Goal: Task Accomplishment & Management: Complete application form

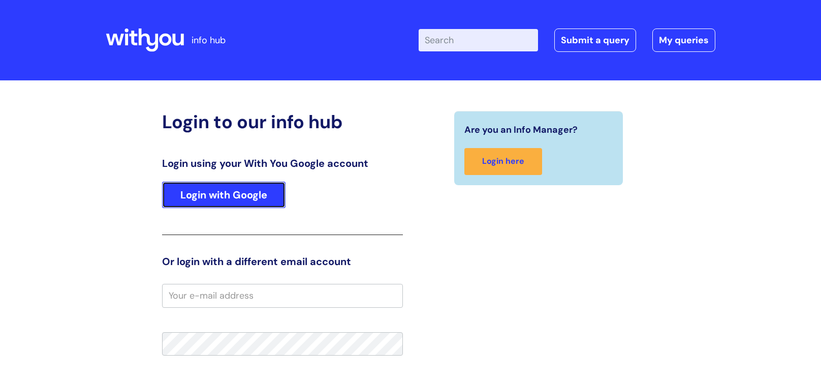
drag, startPoint x: 241, startPoint y: 203, endPoint x: 241, endPoint y: 198, distance: 5.6
click at [241, 203] on link "Login with Google" at bounding box center [223, 194] width 123 height 26
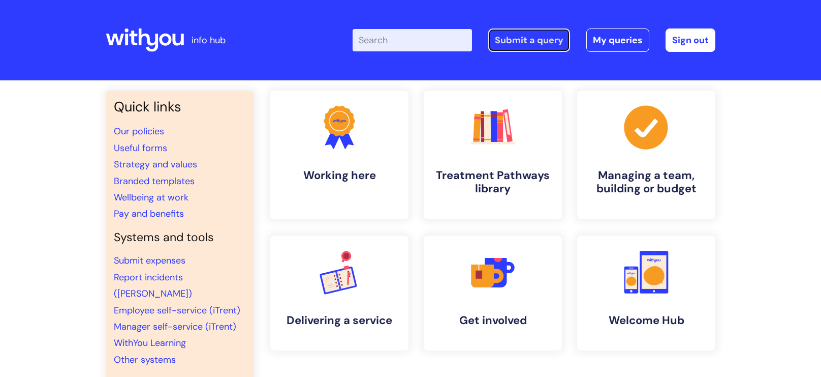
click at [518, 43] on link "Submit a query" at bounding box center [529, 39] width 82 height 23
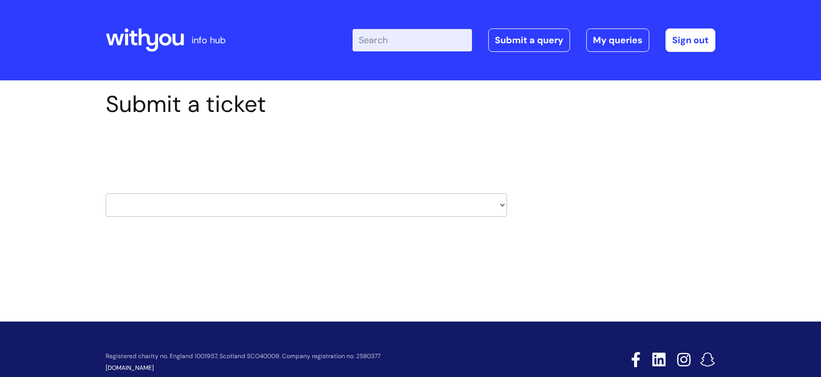
click at [480, 202] on select "HR / People IT and Support Clinical Drug Alerts Finance Accounts Data Support T…" at bounding box center [306, 204] width 401 height 23
select select "it_and_support"
click at [106, 193] on select "HR / People IT and Support Clinical Drug Alerts Finance Accounts Data Support T…" at bounding box center [306, 204] width 401 height 23
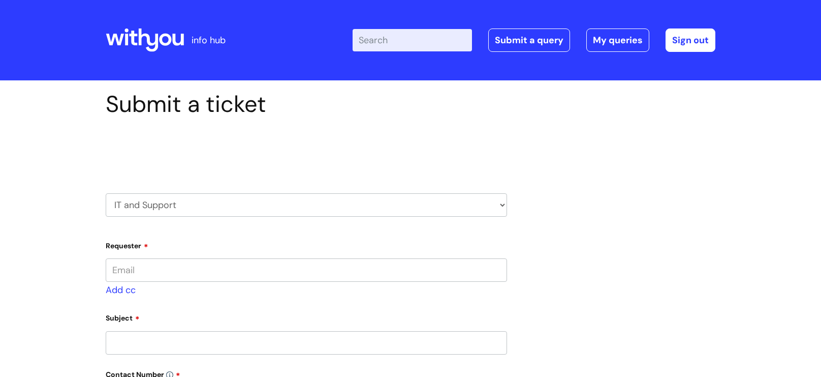
type input "cory.lowe@wearewithyou.org.uk"
select select "80004286585"
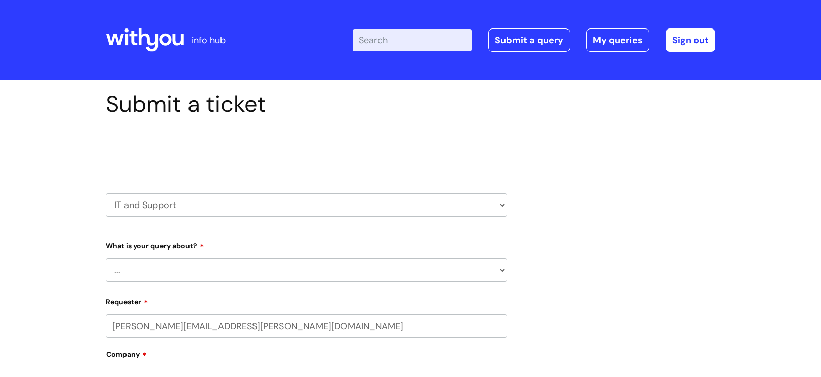
click at [263, 269] on select "... Mobile Phone Reset & MFA Accounts, Starters and Leavers IT Hardware issue I…" at bounding box center [306, 269] width 401 height 23
select select "Mobile Phone Reset & MFA"
click at [106, 259] on select "... Mobile Phone Reset & MFA Accounts, Starters and Leavers IT Hardware issue I…" at bounding box center [306, 269] width 401 height 23
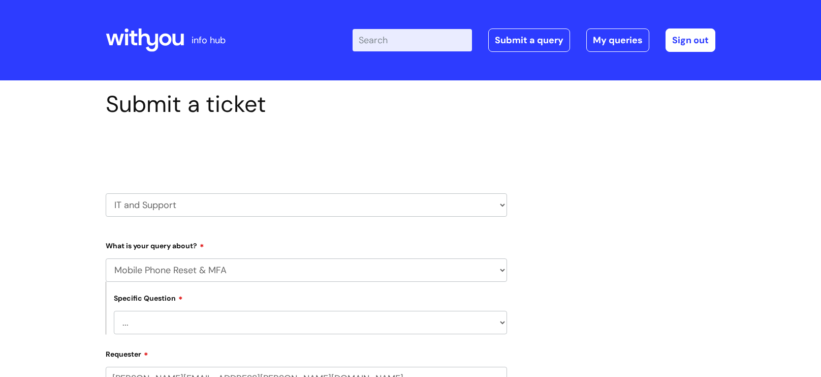
click at [227, 273] on select "... Mobile Phone Reset & MFA Accounts, Starters and Leavers IT Hardware issue I…" at bounding box center [306, 269] width 401 height 23
click at [227, 270] on select "... Mobile Phone Reset & MFA Accounts, Starters and Leavers IT Hardware issue I…" at bounding box center [306, 269] width 401 height 23
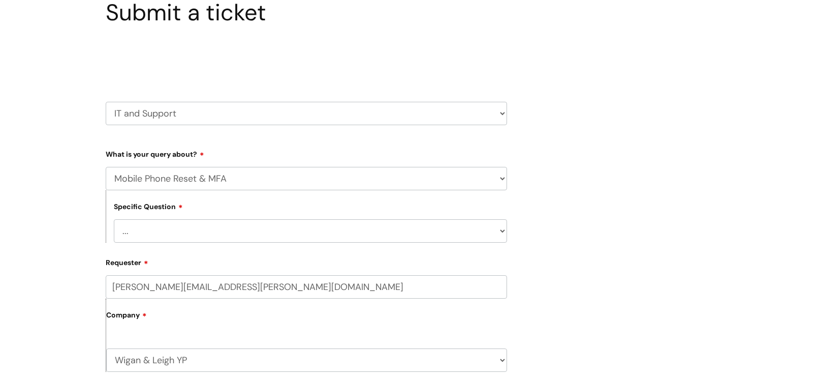
scroll to position [118, 0]
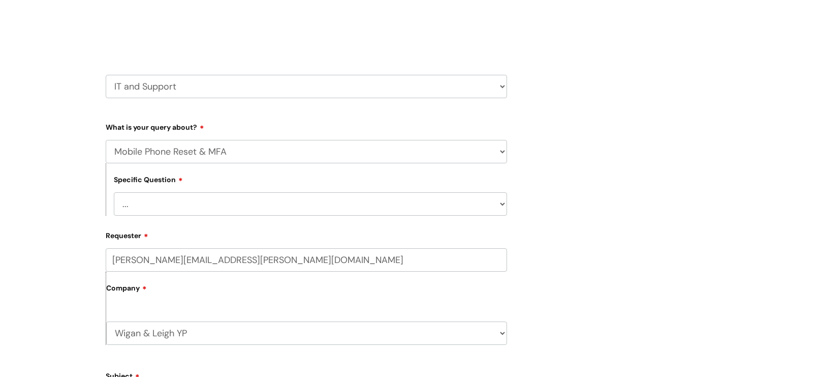
click at [214, 201] on select "... Support with Mobile Phone Reset & MFA" at bounding box center [310, 203] width 393 height 23
select select "Support with Mobile Phone Reset & MFA"
click at [114, 193] on select "... Support with Mobile Phone Reset & MFA" at bounding box center [310, 203] width 393 height 23
click at [237, 96] on select "HR / People IT and Support Clinical Drug Alerts Finance Accounts Data Support T…" at bounding box center [306, 86] width 401 height 23
click at [565, 163] on div "Submit a ticket Select issue type HR / People IT and Support Clinical Drug Aler…" at bounding box center [410, 332] width 625 height 721
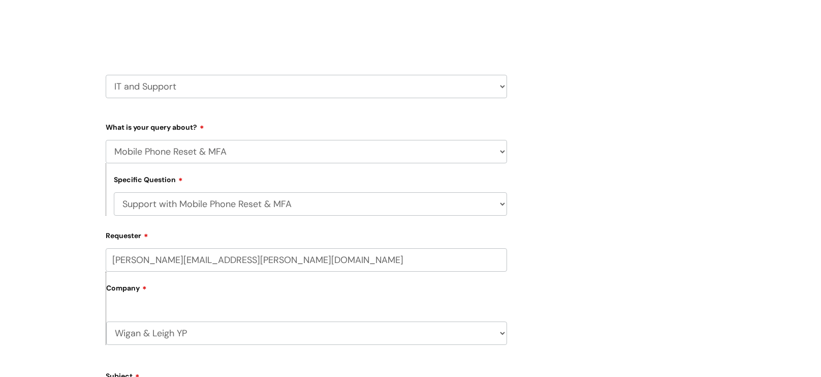
click at [302, 152] on select "... Mobile Phone Reset & MFA Accounts, Starters and Leavers IT Hardware issue I…" at bounding box center [306, 151] width 401 height 23
select select "Something Else"
click at [106, 140] on select "... Mobile Phone Reset & MFA Accounts, Starters and Leavers IT Hardware issue I…" at bounding box center [306, 151] width 401 height 23
click at [256, 270] on input "cory.lowe@wearewithyou.org.uk" at bounding box center [306, 259] width 401 height 23
click at [233, 205] on select "... My problem is not listed" at bounding box center [310, 203] width 393 height 23
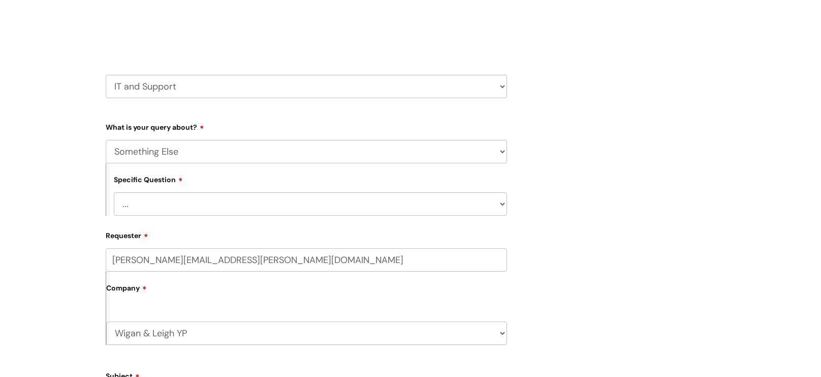
select select "My problem is not listed"
click at [114, 193] on select "... My problem is not listed" at bounding box center [310, 203] width 393 height 23
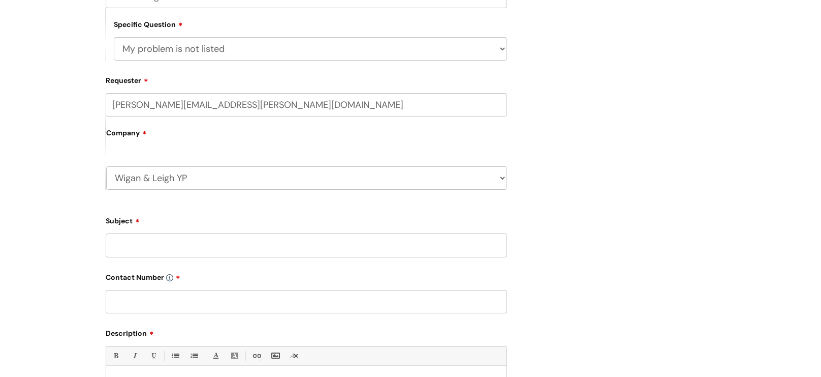
scroll to position [256, 0]
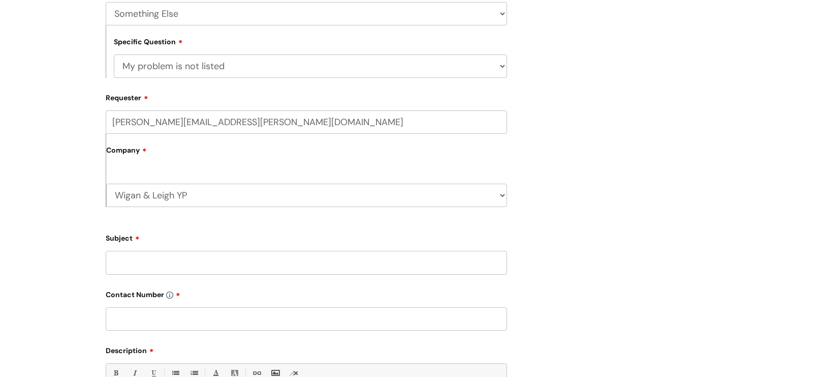
click at [214, 158] on label "Company" at bounding box center [306, 153] width 401 height 23
click at [233, 258] on input "Subject" at bounding box center [306, 261] width 401 height 23
click at [534, 259] on div "Submit a ticket Select issue type HR / People IT and Support Clinical Drug Aler…" at bounding box center [410, 194] width 625 height 721
click at [339, 255] on input "Phone won't switch on w" at bounding box center [306, 261] width 401 height 23
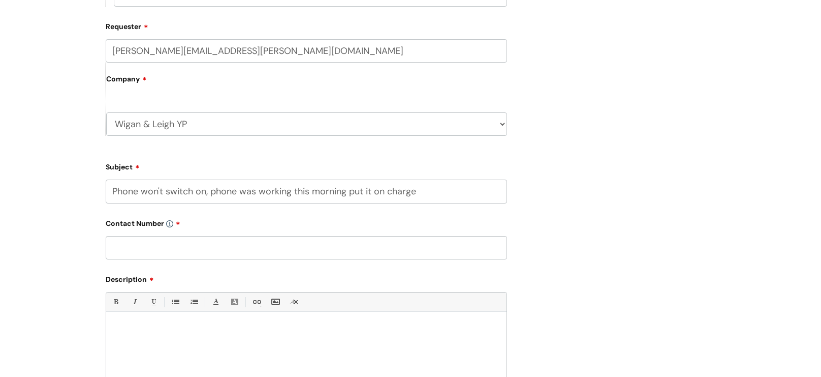
scroll to position [334, 0]
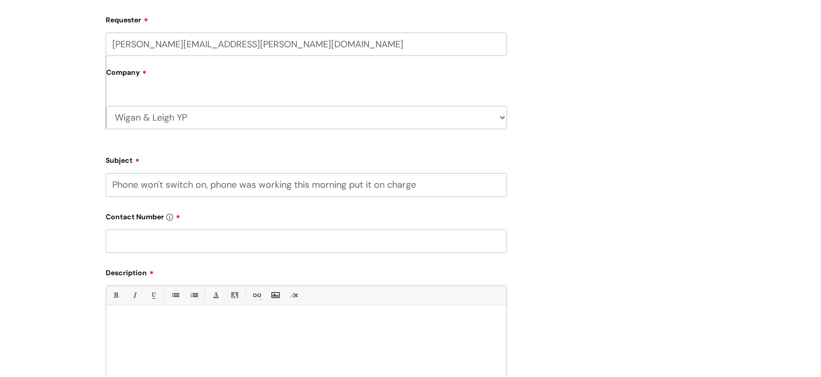
drag, startPoint x: 430, startPoint y: 189, endPoint x: 206, endPoint y: 185, distance: 224.6
click at [206, 185] on input "Phone won't switch on, phone was working this morning put it on charge" at bounding box center [306, 184] width 401 height 23
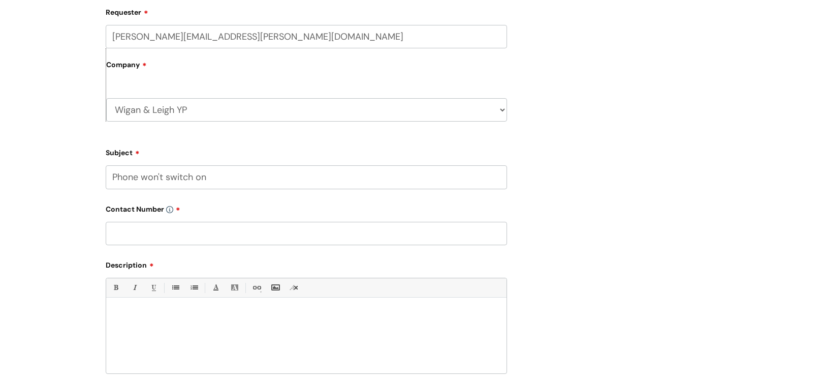
scroll to position [345, 0]
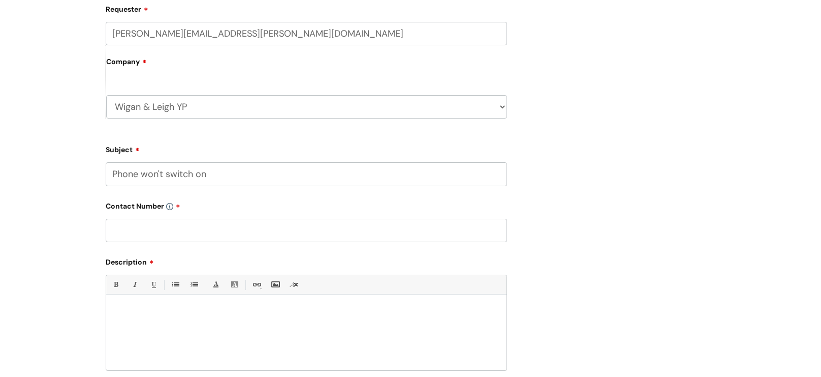
type input "Phone won't switch on"
click at [187, 237] on input "text" at bounding box center [306, 229] width 401 height 23
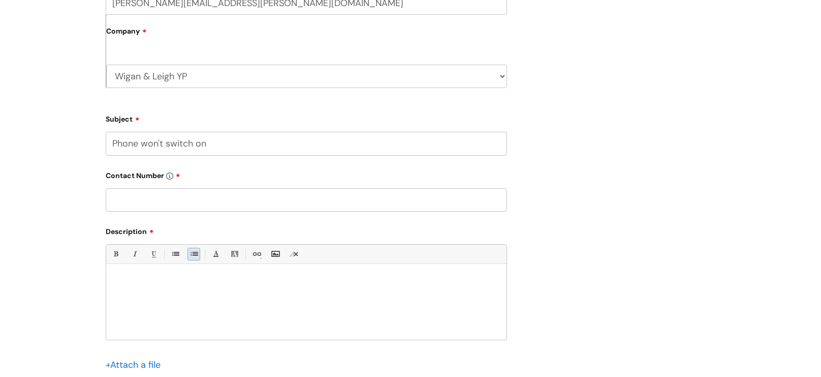
scroll to position [386, 0]
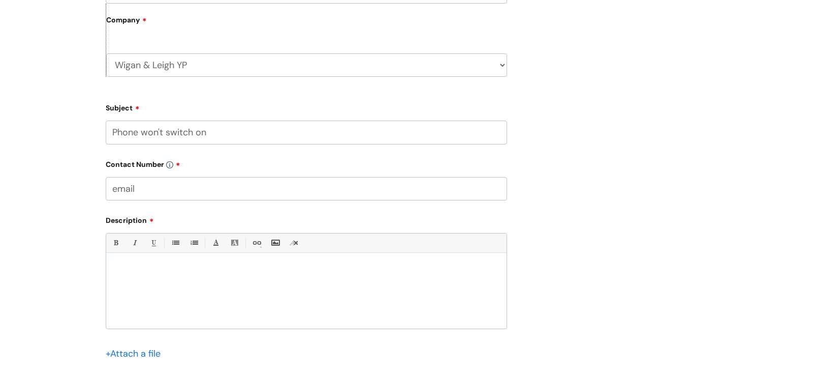
type input "email"
drag, startPoint x: 173, startPoint y: 257, endPoint x: 179, endPoint y: 259, distance: 5.9
click at [175, 257] on div "Bold (Ctrl-B) Italic (Ctrl-I) Underline(Ctrl-U) • Unordered List (Ctrl-Shift-7)…" at bounding box center [306, 281] width 401 height 96
click at [149, 270] on p at bounding box center [306, 270] width 385 height 9
paste div
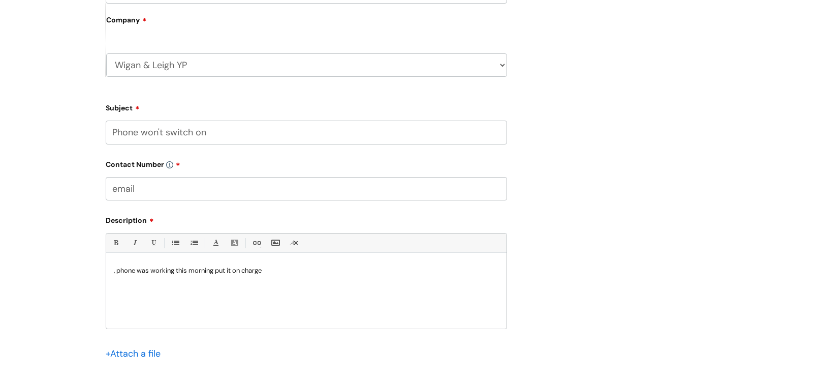
click at [118, 273] on p ", phone was working this morning put it on charge" at bounding box center [306, 270] width 385 height 9
click at [211, 275] on p "phone was working this morning put it on charge" at bounding box center [306, 270] width 385 height 9
click at [295, 272] on p "phone was working this morning and I put it on charge" at bounding box center [306, 270] width 385 height 9
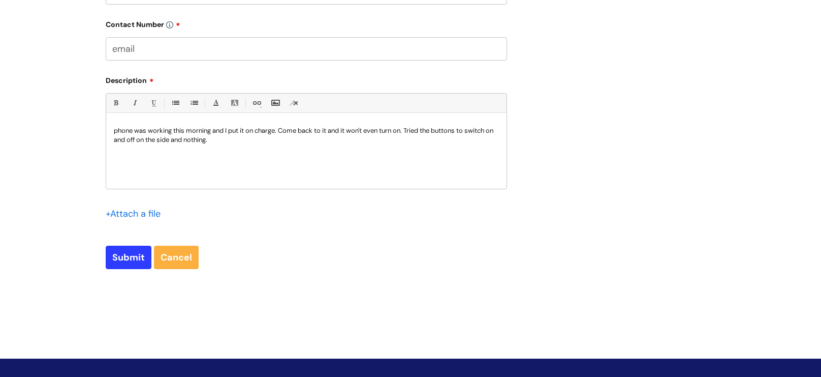
scroll to position [593, 0]
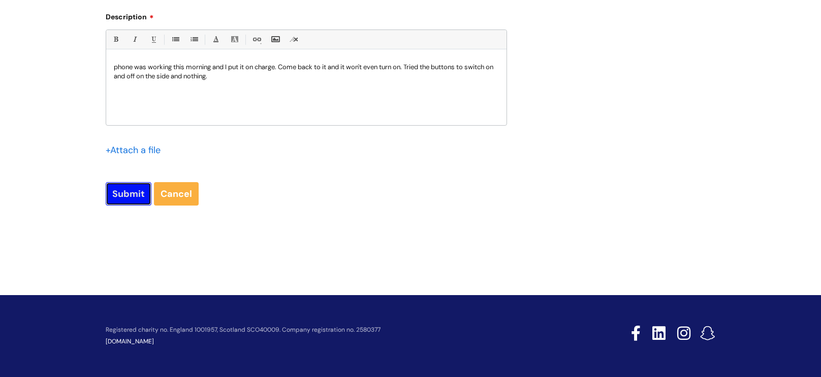
click at [136, 194] on input "Submit" at bounding box center [129, 193] width 46 height 23
type input "Please Wait..."
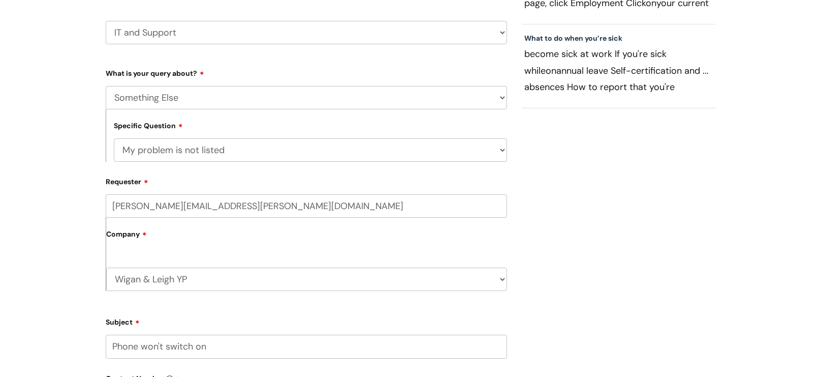
scroll to position [34, 0]
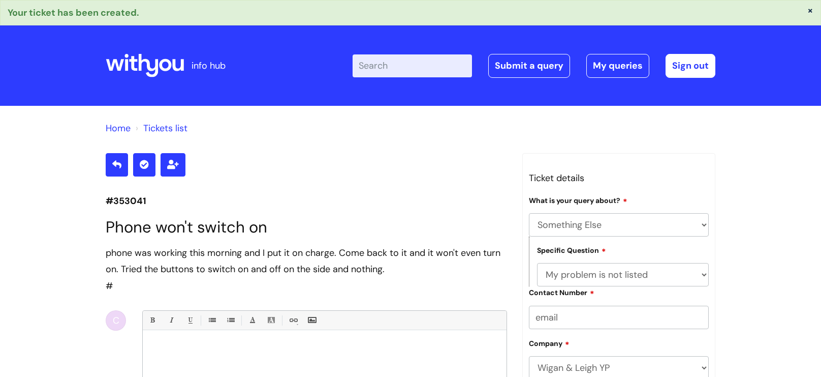
select select "Something Else"
select select "My problem is not listed"
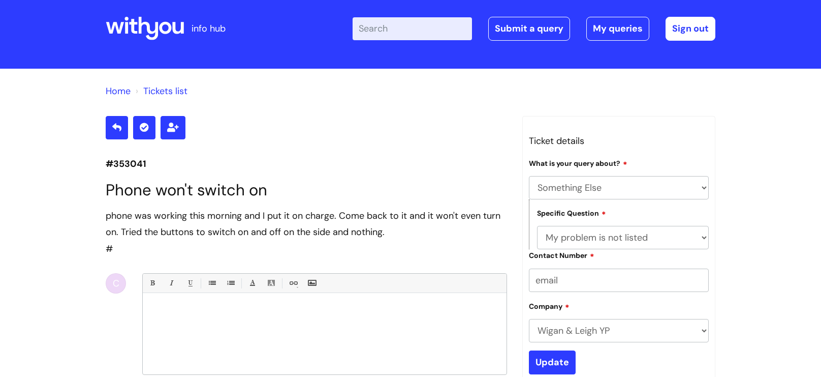
scroll to position [35, 0]
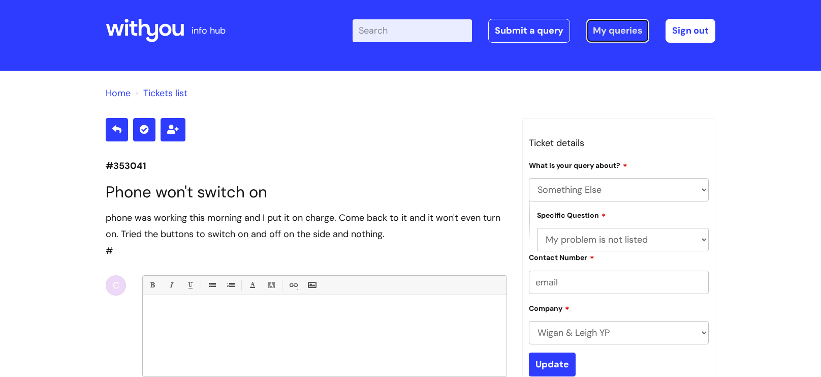
click at [615, 33] on link "My queries" at bounding box center [617, 30] width 63 height 23
